Goal: Task Accomplishment & Management: Complete application form

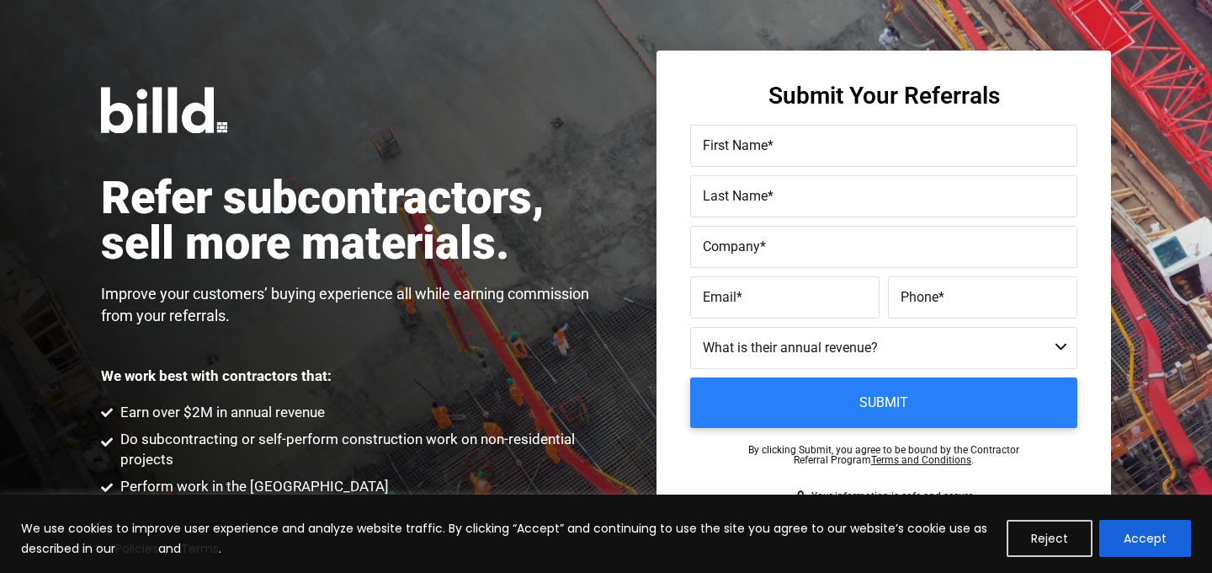
click at [747, 159] on input "First Name *" at bounding box center [883, 146] width 387 height 42
type input "[PERSON_NAME]"
click at [748, 194] on span "Last Name" at bounding box center [735, 196] width 65 height 16
click at [748, 194] on input "Last Name *" at bounding box center [883, 196] width 387 height 42
type input "Bassani"
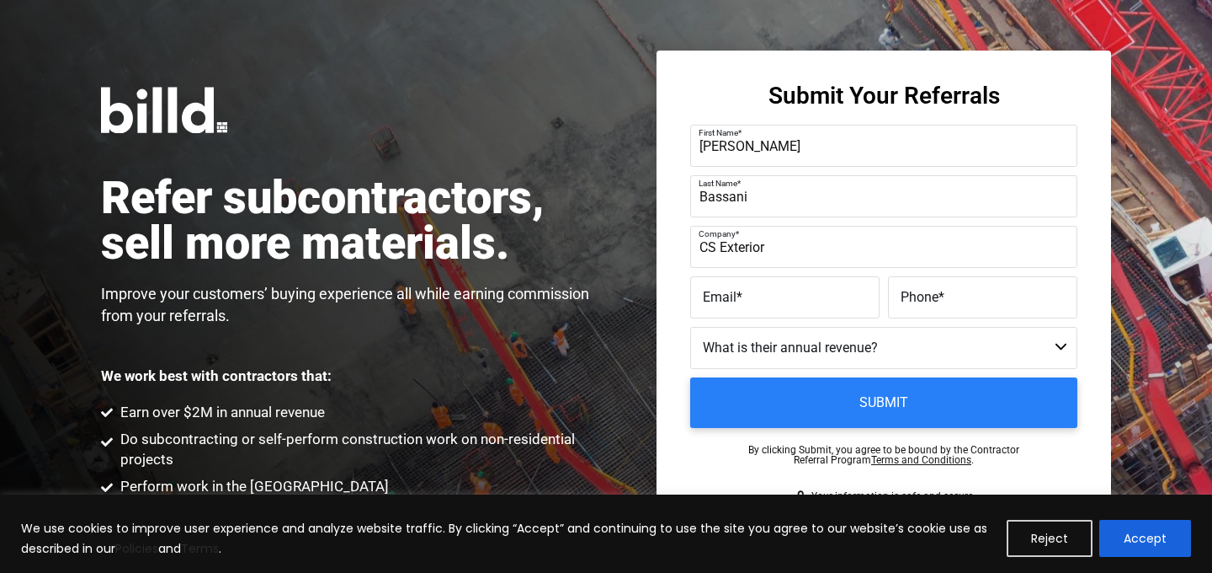
type input "CS Exterior"
click at [803, 296] on label "Email *" at bounding box center [785, 297] width 164 height 24
click at [803, 296] on input "Email *" at bounding box center [784, 297] width 189 height 42
type input "[PERSON_NAME][EMAIL_ADDRESS][DOMAIN_NAME]"
type input "[PHONE_NUMBER]"
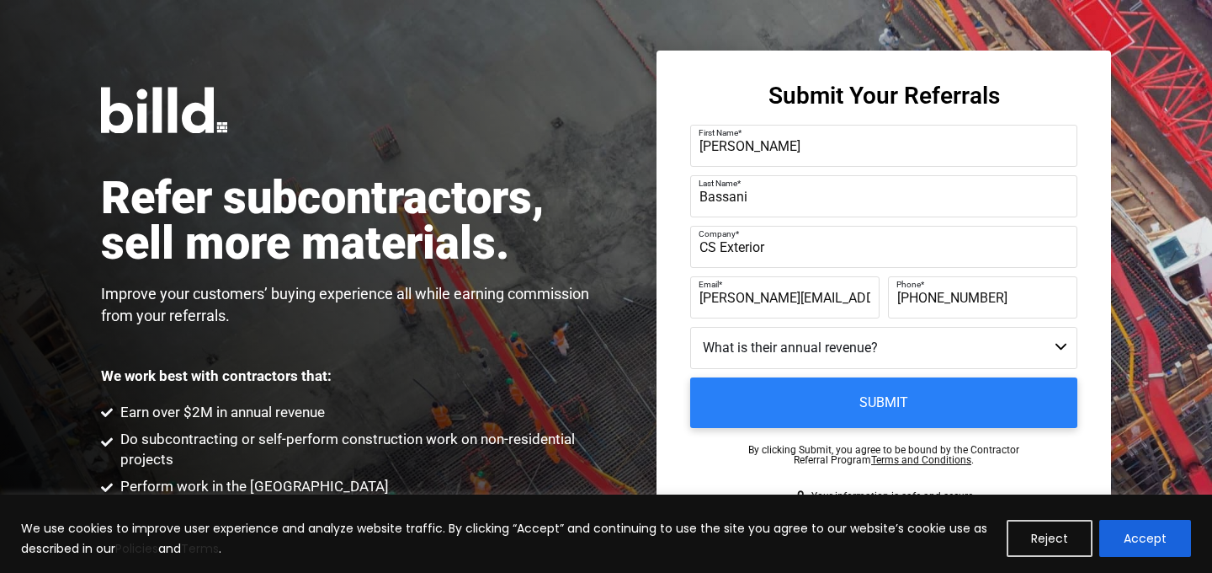
click at [740, 347] on select "Less than $1M $1M - $2M $2M - $4M $4M - $8M $8M - $25M $25M - $40M $40M +" at bounding box center [883, 348] width 387 height 42
select select "$40M +"
click at [690, 327] on select "Less than $1M $1M - $2M $2M - $4M $4M - $8M $8M - $25M $25M - $40M $40M +" at bounding box center [883, 348] width 387 height 42
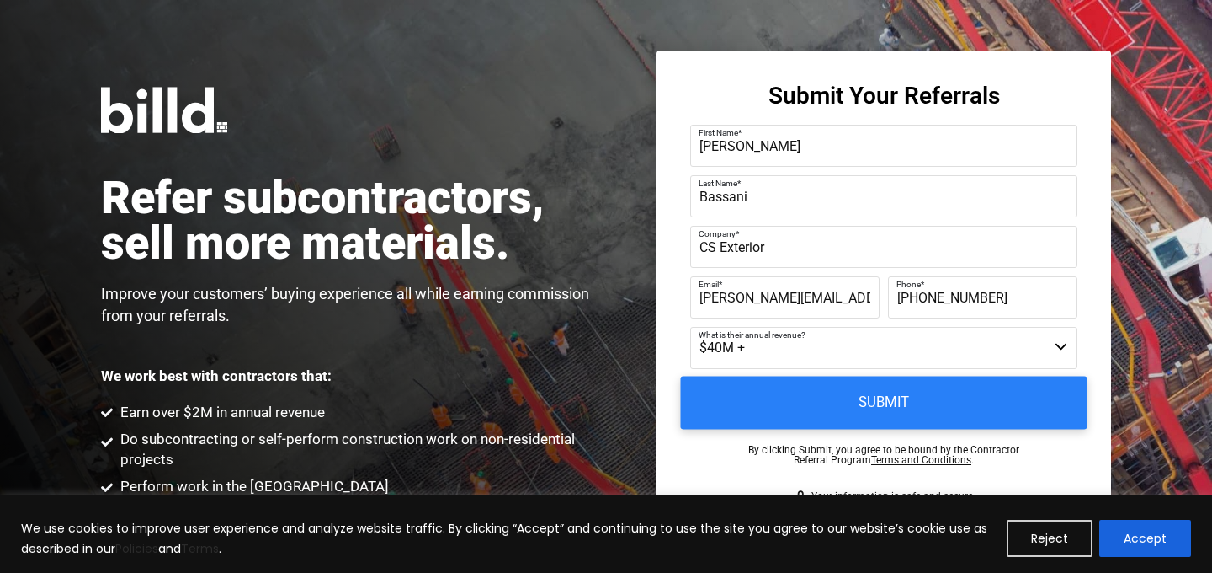
click at [835, 412] on input "Submit" at bounding box center [884, 402] width 407 height 53
